Goal: Transaction & Acquisition: Purchase product/service

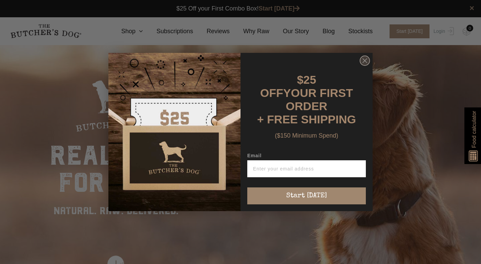
click at [369, 66] on circle "Close dialog" at bounding box center [365, 61] width 10 height 10
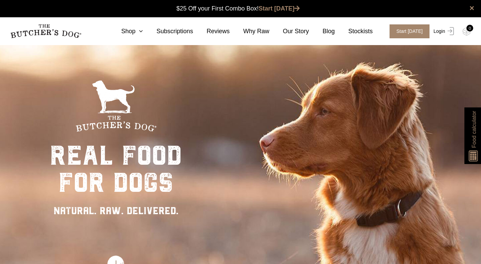
click at [442, 29] on link "Login" at bounding box center [443, 31] width 22 height 14
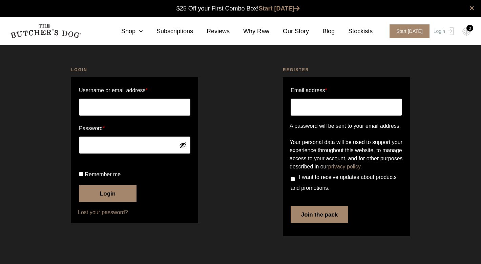
scroll to position [0, 0]
type input "[PERSON_NAME][EMAIL_ADDRESS][PERSON_NAME][DOMAIN_NAME]"
click at [102, 202] on button "Login" at bounding box center [108, 193] width 58 height 17
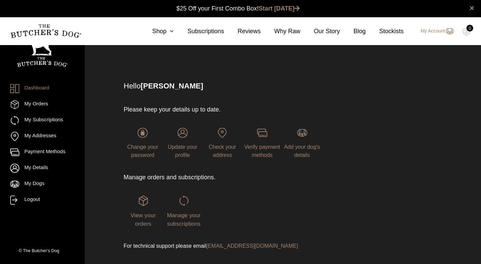
scroll to position [0, 0]
click at [153, 32] on link "Shop" at bounding box center [156, 31] width 35 height 9
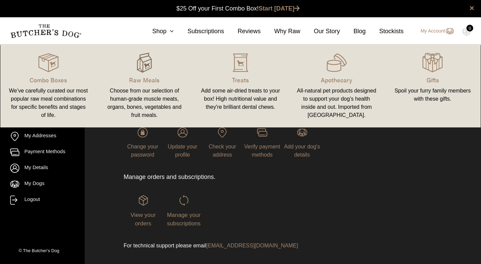
click at [147, 66] on img at bounding box center [144, 63] width 20 height 20
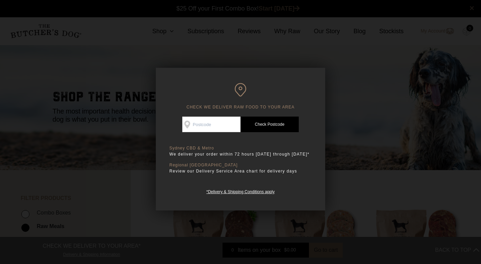
scroll to position [0, 0]
click at [344, 124] on div at bounding box center [240, 132] width 481 height 264
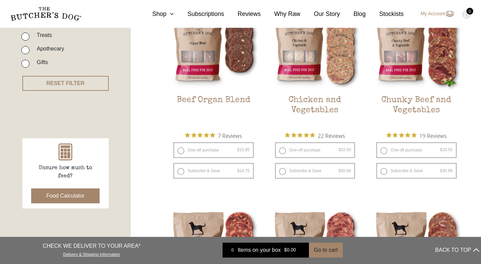
scroll to position [199, 0]
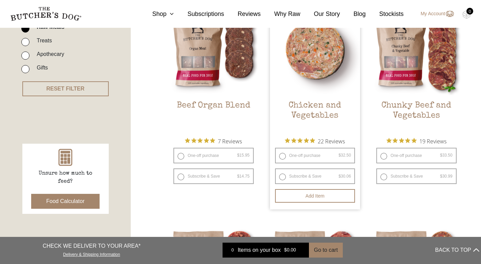
click at [296, 158] on label "One-off purchase $ 32.50 — or subscribe and save 7.5%" at bounding box center [315, 156] width 80 height 16
radio input "true"
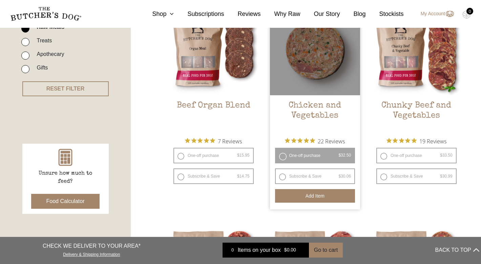
click at [306, 193] on button "Add item" at bounding box center [315, 196] width 80 height 14
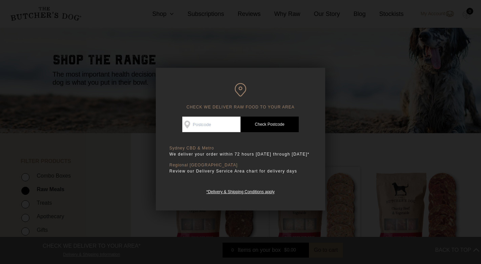
scroll to position [34, 0]
click at [396, 102] on div at bounding box center [240, 132] width 481 height 264
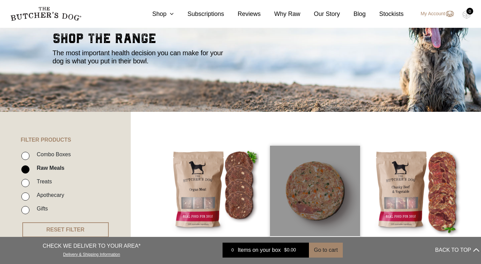
scroll to position [0, 0]
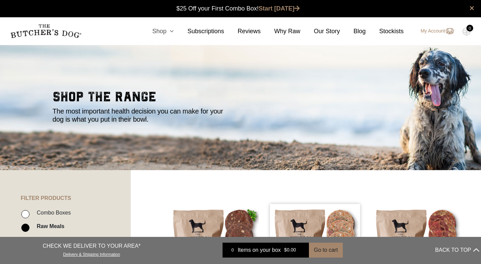
click at [159, 30] on link "Shop" at bounding box center [156, 31] width 35 height 9
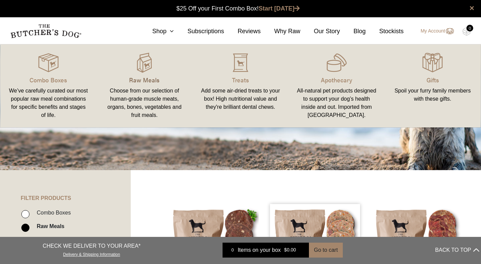
click at [142, 80] on p "Raw Meals" at bounding box center [145, 79] width 80 height 9
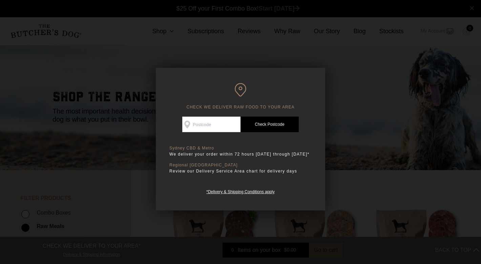
scroll to position [0, 0]
click at [360, 78] on div at bounding box center [240, 132] width 481 height 264
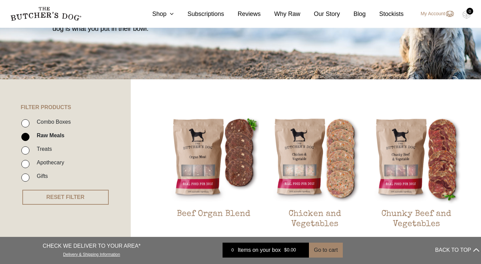
scroll to position [204, 0]
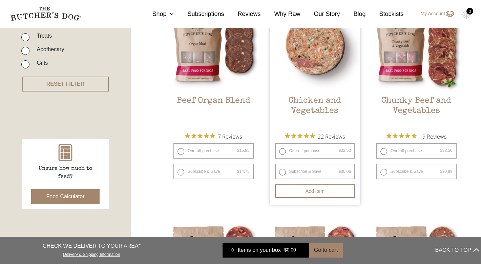
click at [281, 154] on label "One-off purchase $ 32.50 — or subscribe and save 7.5%" at bounding box center [315, 151] width 80 height 16
radio input "true"
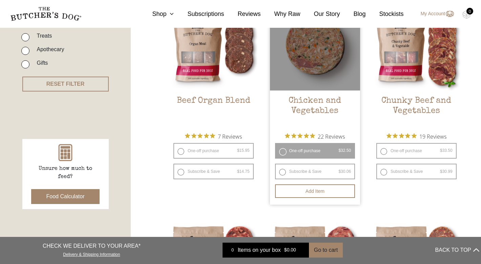
click at [282, 152] on label "One-off purchase $ 32.50 — or subscribe and save 7.5%" at bounding box center [315, 151] width 80 height 16
click at [315, 191] on button "Add item" at bounding box center [315, 191] width 80 height 14
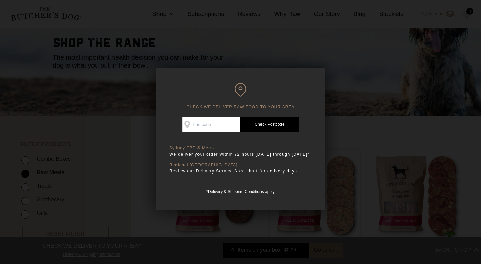
scroll to position [34, 0]
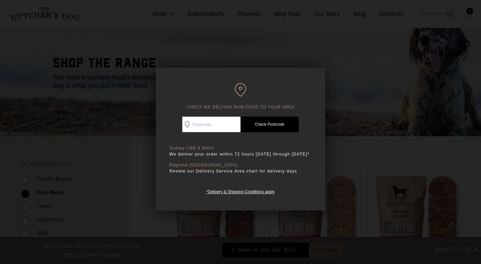
click at [211, 127] on input "Check Availability At" at bounding box center [211, 125] width 58 height 16
type input "2084"
click at [260, 124] on link "Check Postcode" at bounding box center [270, 125] width 58 height 16
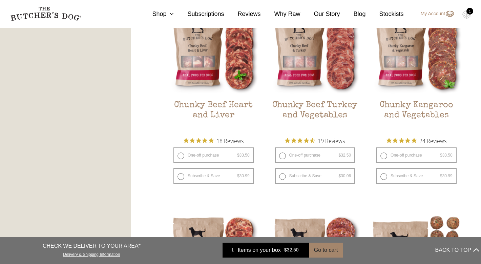
scroll to position [420, 0]
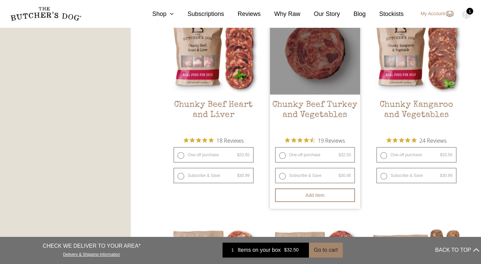
click at [283, 157] on label "One-off purchase $ 32.50 — or subscribe and save 7.5%" at bounding box center [315, 155] width 80 height 16
radio input "true"
radio input "false"
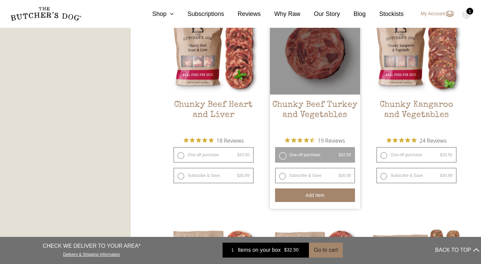
click at [310, 195] on button "Add item" at bounding box center [315, 195] width 80 height 14
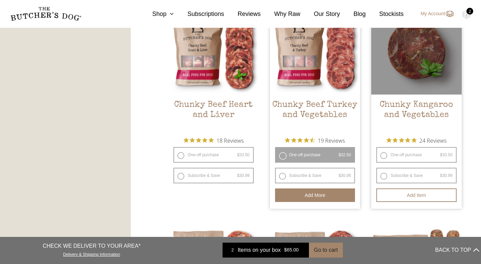
click at [386, 153] on label "One-off purchase $ 33.50 — or subscribe and save 7.5%" at bounding box center [416, 155] width 80 height 16
radio input "true"
radio input "false"
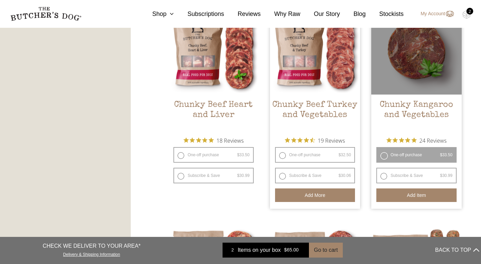
click at [402, 198] on button "Add item" at bounding box center [416, 195] width 80 height 14
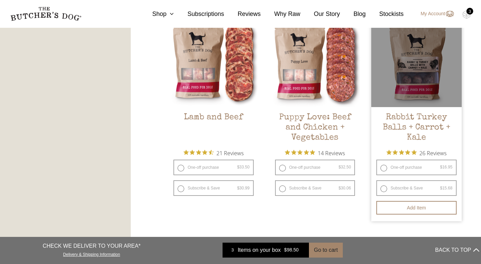
scroll to position [634, 0]
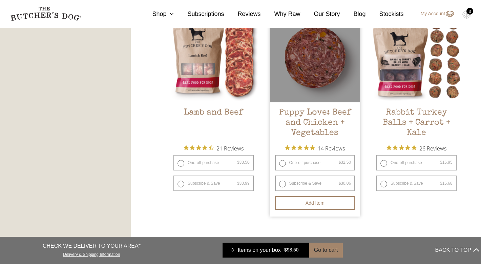
click at [281, 164] on label "One-off purchase $ 32.50 — or subscribe and save 7.5%" at bounding box center [315, 163] width 80 height 16
radio input "true"
radio input "false"
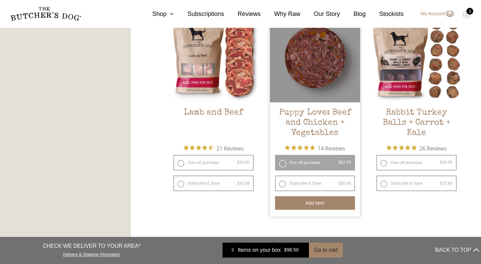
click at [317, 206] on button "Add item" at bounding box center [315, 203] width 80 height 14
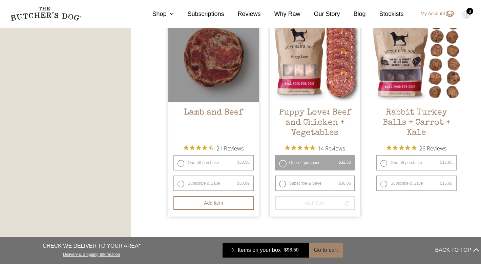
click at [180, 163] on label "One-off purchase $ 33.50 — or subscribe and save 7.5%" at bounding box center [213, 163] width 80 height 16
radio input "true"
radio input "false"
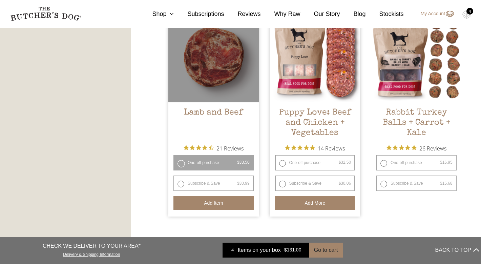
click at [215, 203] on button "Add item" at bounding box center [213, 203] width 80 height 14
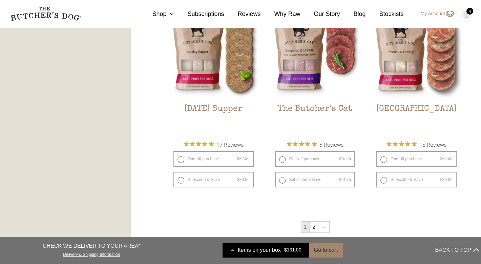
scroll to position [859, 0]
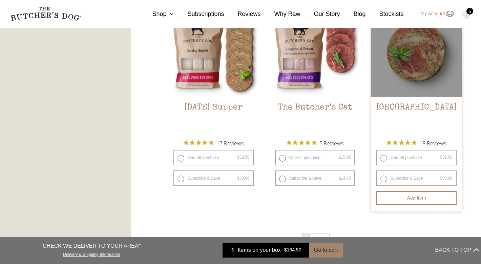
click at [384, 158] on label "One-off purchase $ 32.50 — or subscribe and save 7.5%" at bounding box center [416, 158] width 80 height 16
radio input "true"
radio input "false"
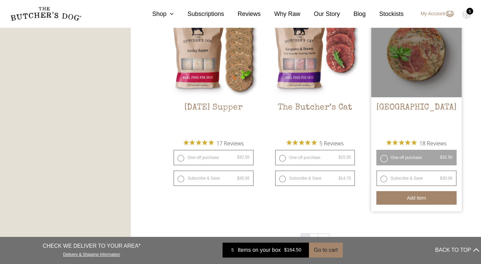
click at [421, 202] on button "Add item" at bounding box center [416, 198] width 80 height 14
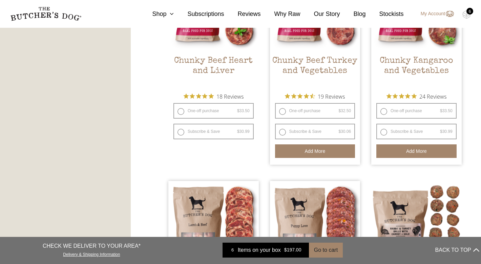
scroll to position [362, 0]
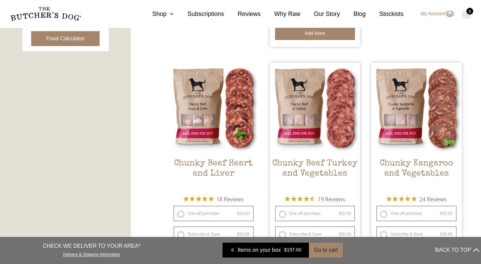
click at [468, 13] on div "6" at bounding box center [470, 11] width 7 height 7
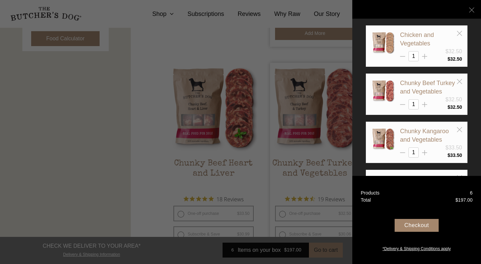
click at [426, 227] on div "Checkout" at bounding box center [417, 225] width 44 height 13
